Goal: Task Accomplishment & Management: Manage account settings

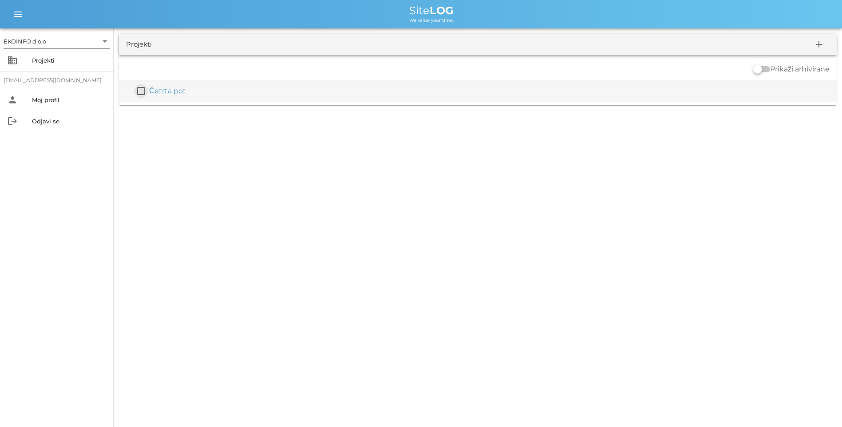
click at [143, 90] on button "check_box_outline_blank" at bounding box center [141, 91] width 11 height 11
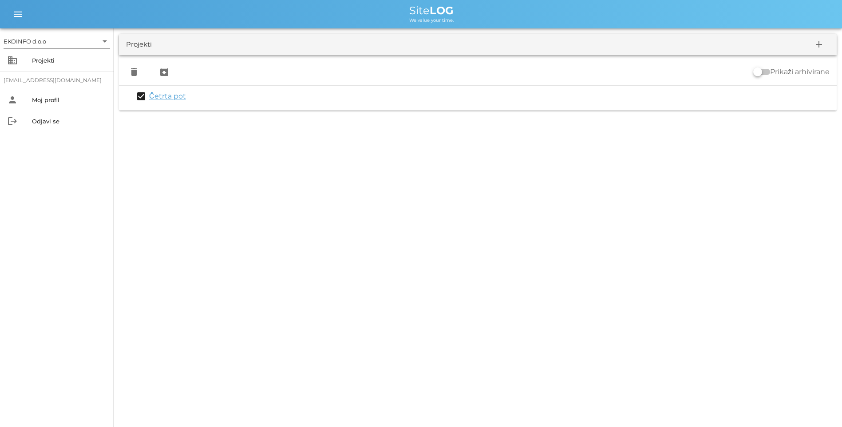
click at [555, 322] on div "EKOINFO d.o.o arrow_drop_down business Projekti info@studiosonce.com person Moj…" at bounding box center [421, 213] width 842 height 427
drag, startPoint x: 140, startPoint y: 95, endPoint x: 452, endPoint y: 241, distance: 343.7
click at [452, 241] on div "EKOINFO d.o.o arrow_drop_down business Projekti info@studiosonce.com person Moj…" at bounding box center [421, 213] width 842 height 427
click at [842, 4] on div "menu menu Site LOG We value your time." at bounding box center [421, 14] width 842 height 28
click at [757, 73] on div at bounding box center [757, 71] width 15 height 15
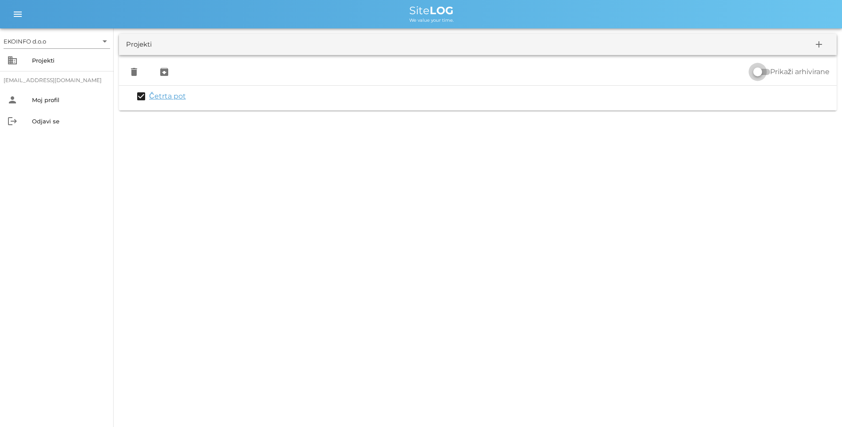
checkbox input "true"
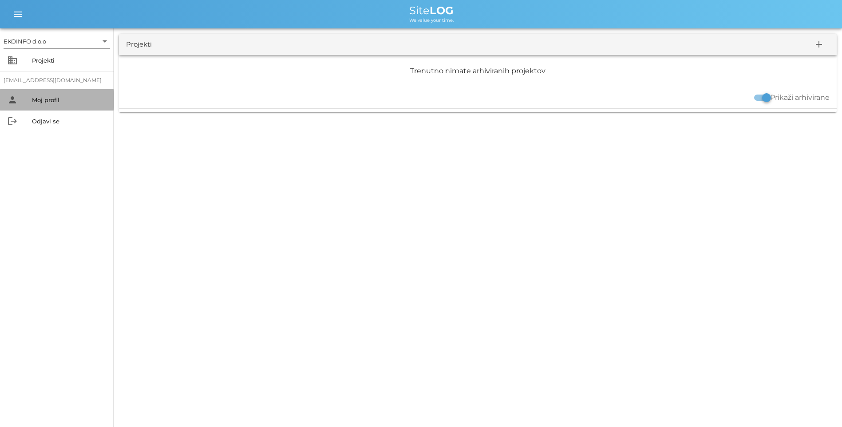
click at [39, 100] on div "Moj profil" at bounding box center [69, 99] width 75 height 7
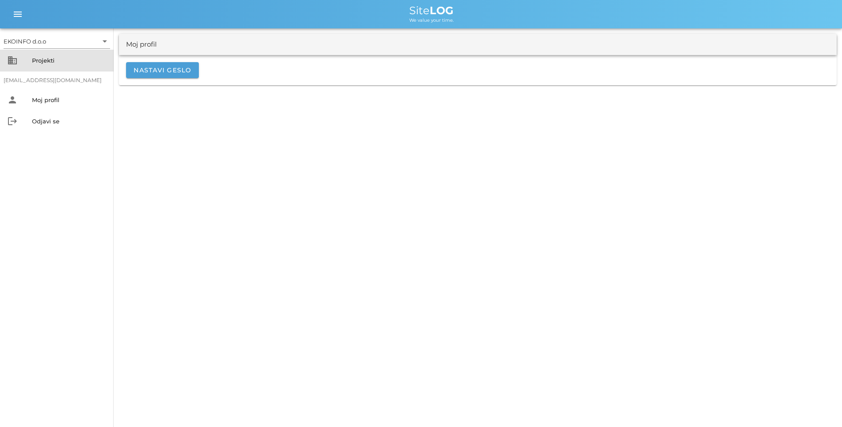
click at [47, 57] on div "Projekti" at bounding box center [69, 60] width 75 height 14
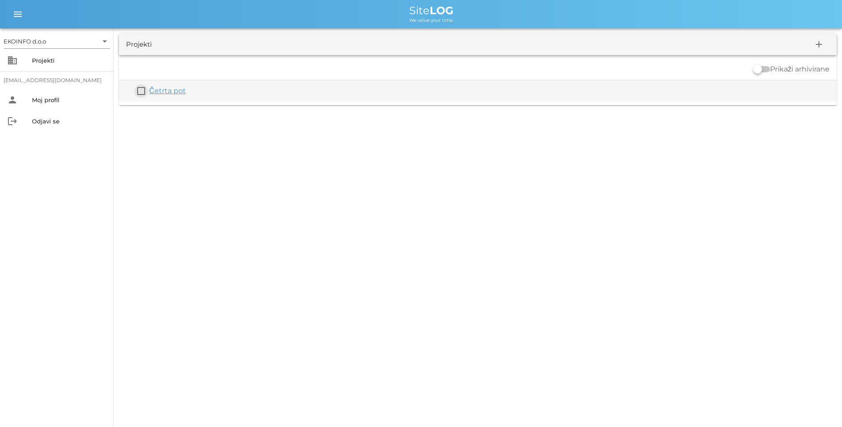
click at [140, 91] on button "check_box_outline_blank" at bounding box center [141, 91] width 11 height 11
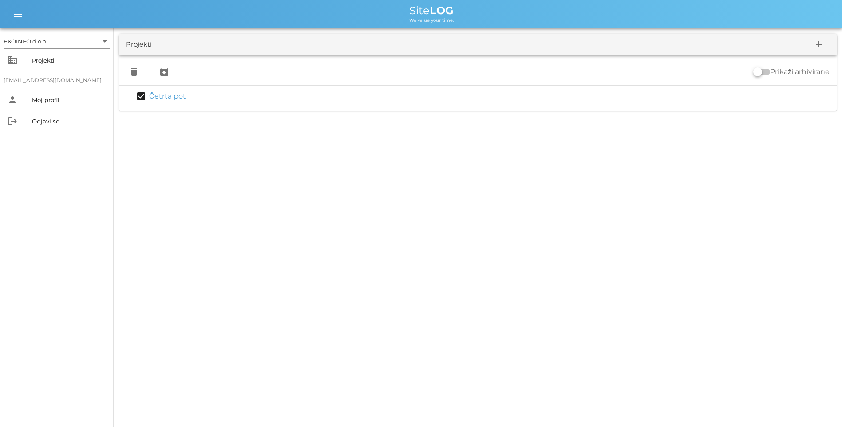
click at [444, 228] on div "EKOINFO d.o.o arrow_drop_down business Projekti info@studiosonce.com person Moj…" at bounding box center [421, 213] width 842 height 427
click at [818, 45] on icon "add" at bounding box center [819, 44] width 11 height 11
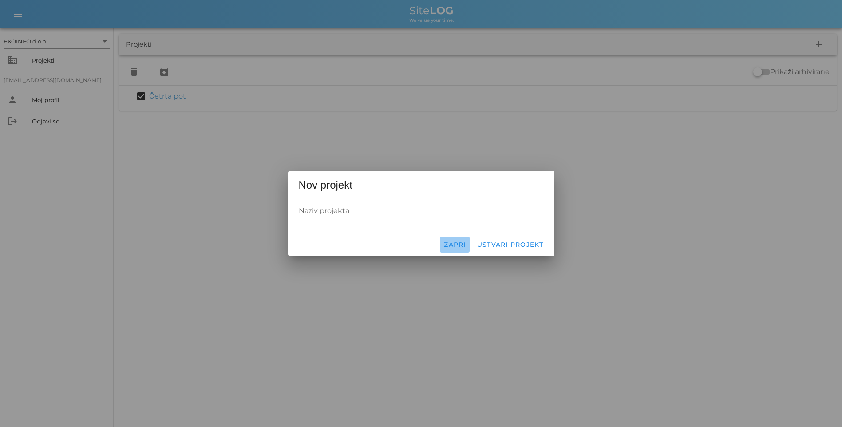
click at [446, 246] on span "Zapri" at bounding box center [455, 245] width 23 height 8
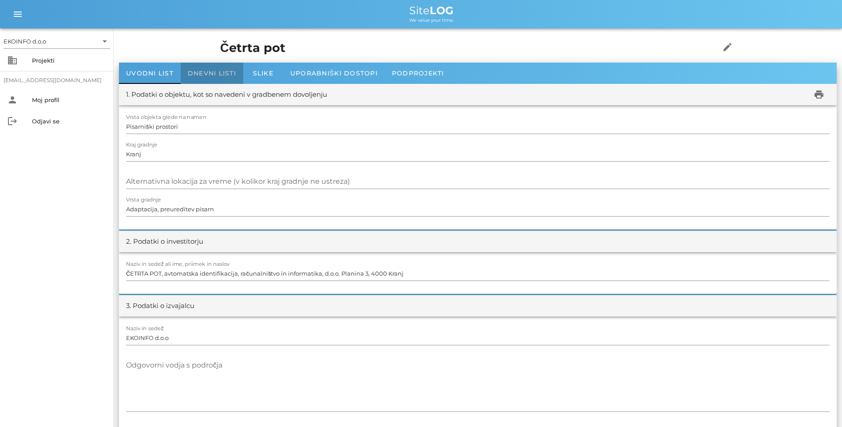
click at [205, 75] on span "Dnevni listi" at bounding box center [212, 73] width 48 height 8
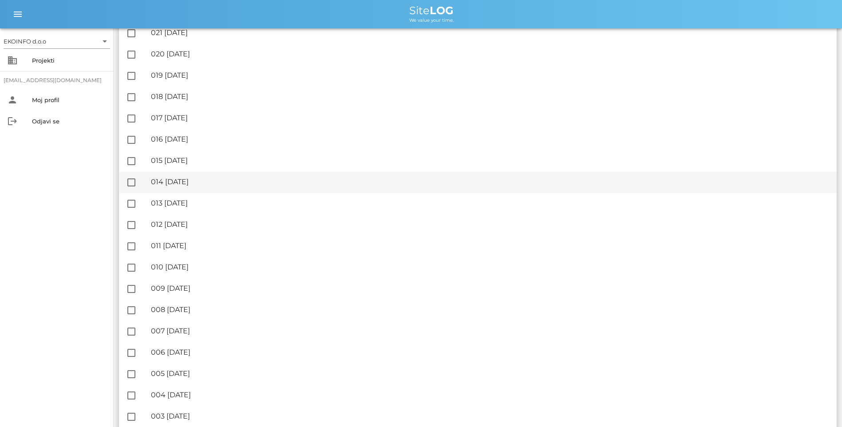
scroll to position [1034, 0]
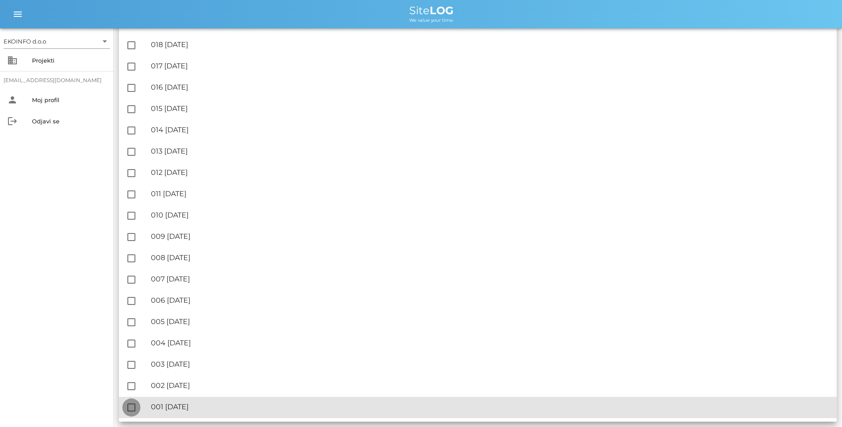
click at [128, 405] on div at bounding box center [131, 407] width 15 height 15
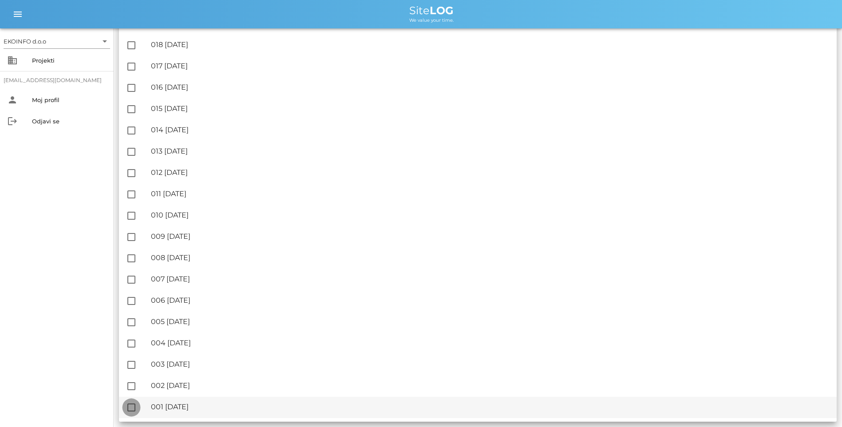
checkbox input "true"
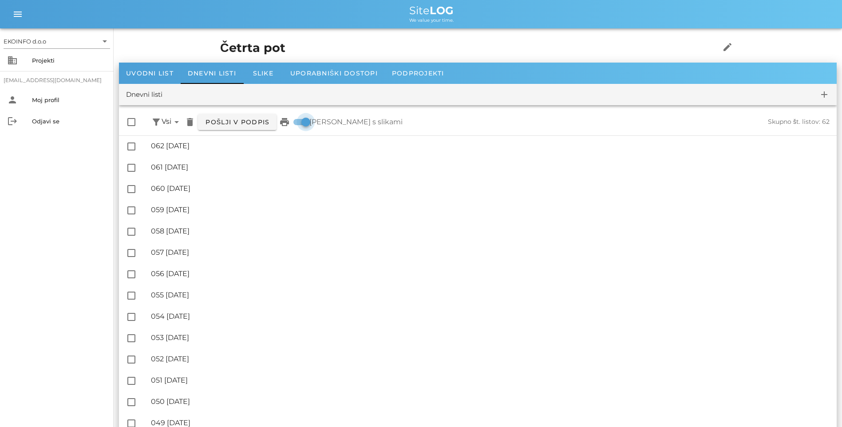
click at [308, 124] on div at bounding box center [305, 122] width 15 height 15
checkbox input "false"
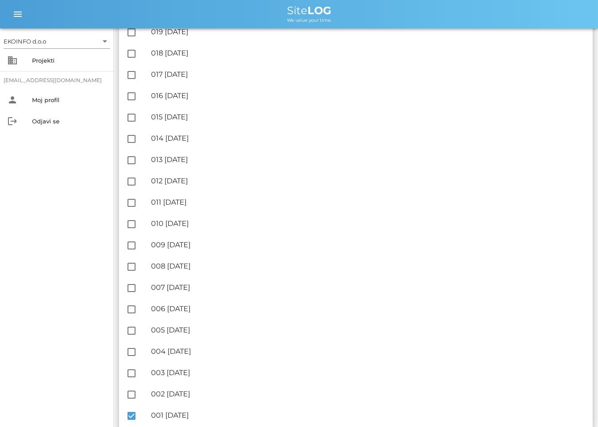
scroll to position [1039, 0]
